Goal: Transaction & Acquisition: Purchase product/service

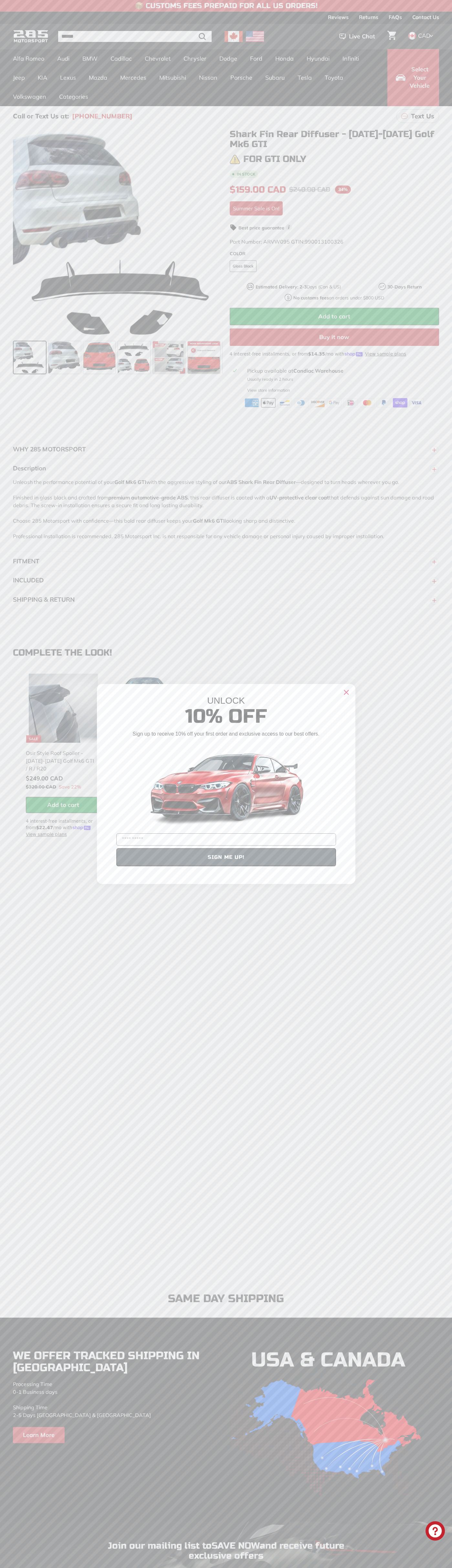
click at [216, 25] on div "Close dialog UNLOCK 10% Off Sign up to receive 10% off your first order and exc…" at bounding box center [226, 784] width 452 height 1568
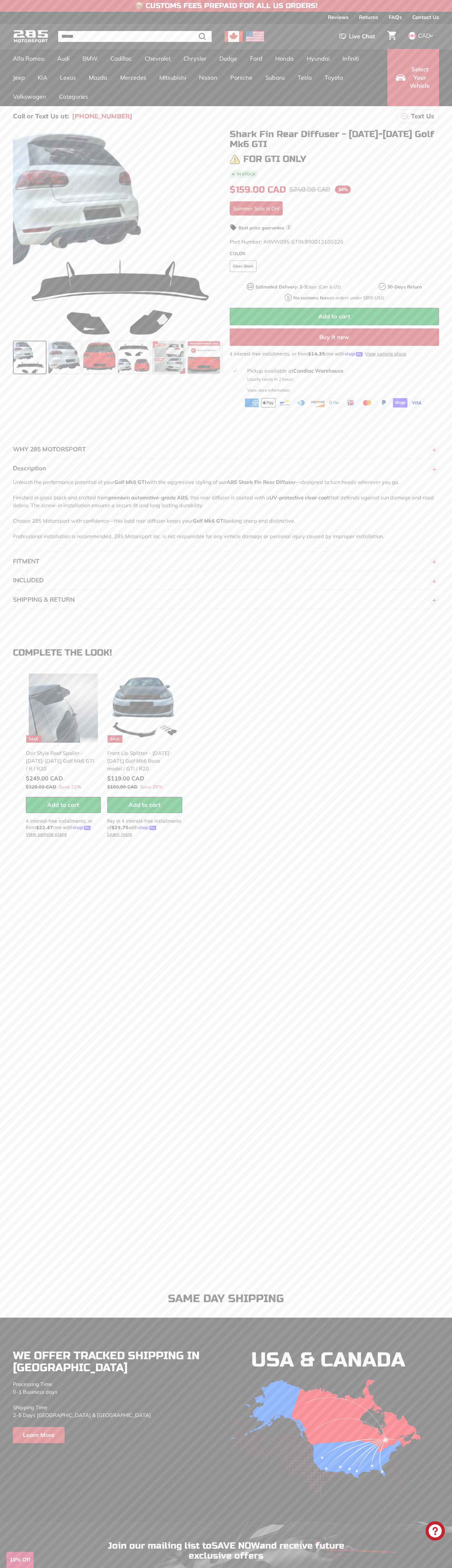
click at [447, 863] on div "Close dialog UNLOCK 10% Off Sign up to receive 10% off your first order and exc…" at bounding box center [226, 784] width 452 height 1568
click at [389, 1567] on html "Skip to content Pause slideshow Play slideshow 📦 Customs Fees Prepaid for All U…" at bounding box center [226, 922] width 452 height 1845
click at [4, 515] on div "Close dialog UNLOCK 10% Off Sign up to receive 10% off your first order and exc…" at bounding box center [226, 784] width 452 height 1568
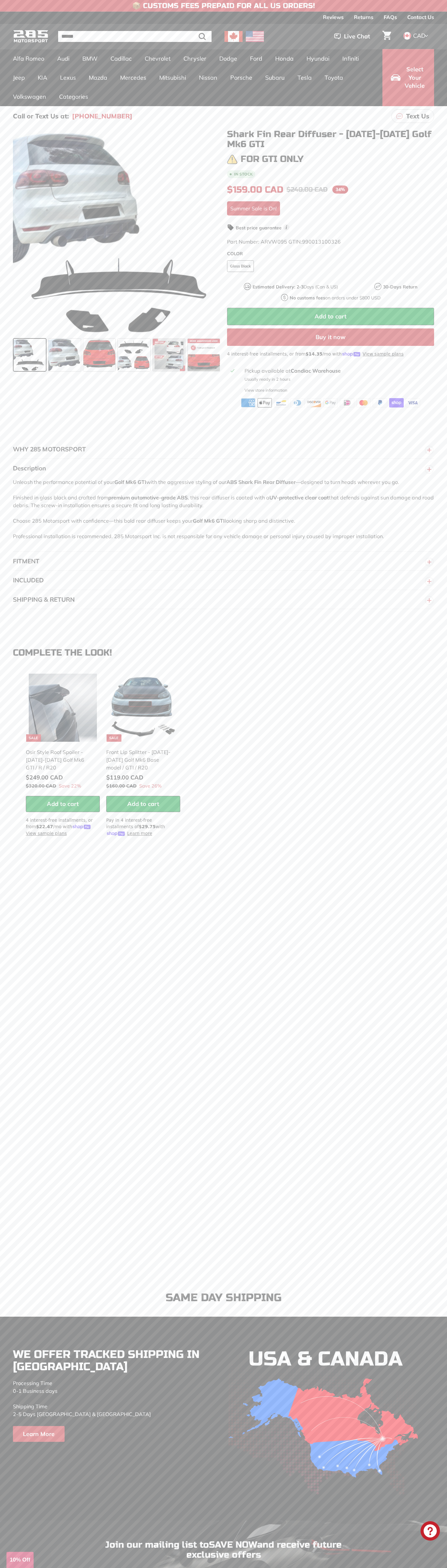
click at [331, 317] on span "Add to cart" at bounding box center [330, 317] width 32 height 7
